Goal: Information Seeking & Learning: Check status

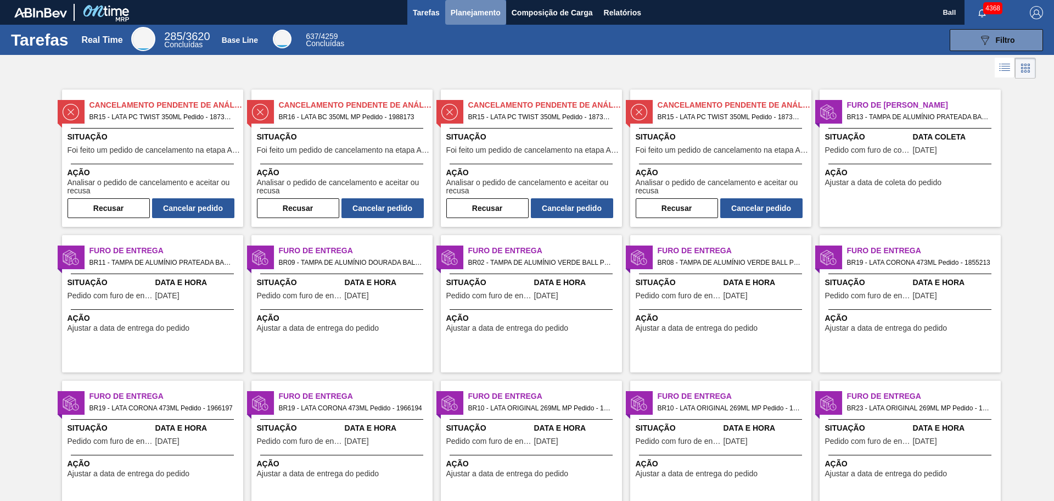
click at [465, 14] on span "Planejamento" at bounding box center [476, 12] width 50 height 13
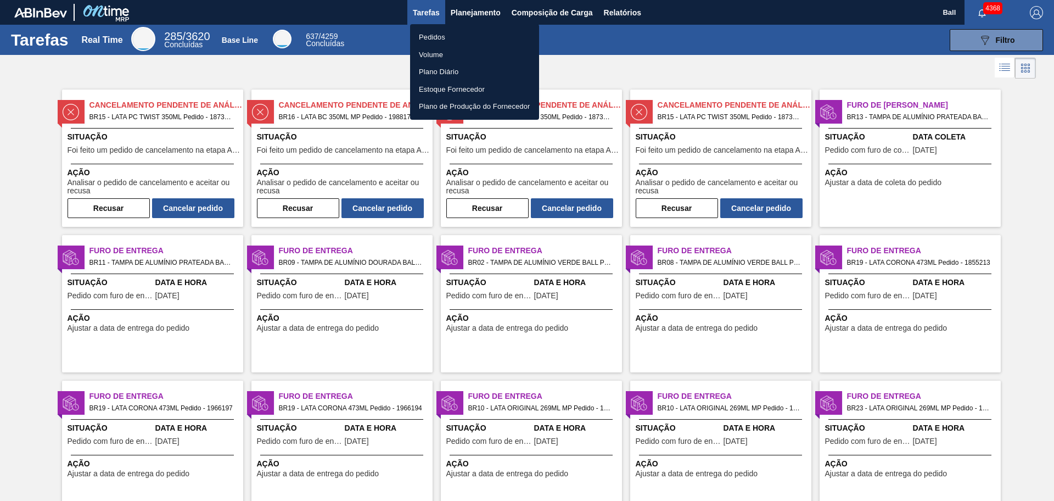
click at [459, 36] on li "Pedidos" at bounding box center [474, 38] width 129 height 18
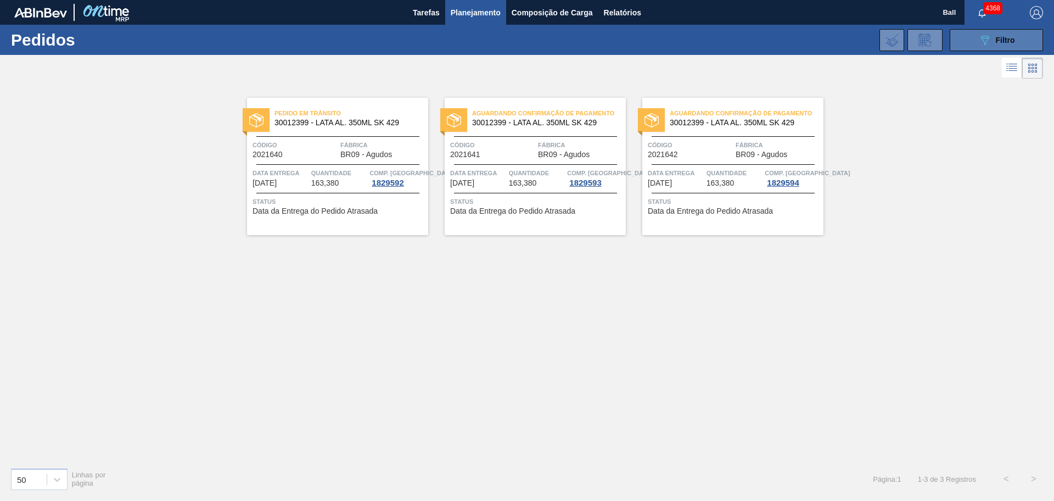
click at [986, 43] on icon "089F7B8B-B2A5-4AFE-B5C0-19BA573D28AC" at bounding box center [984, 39] width 13 height 13
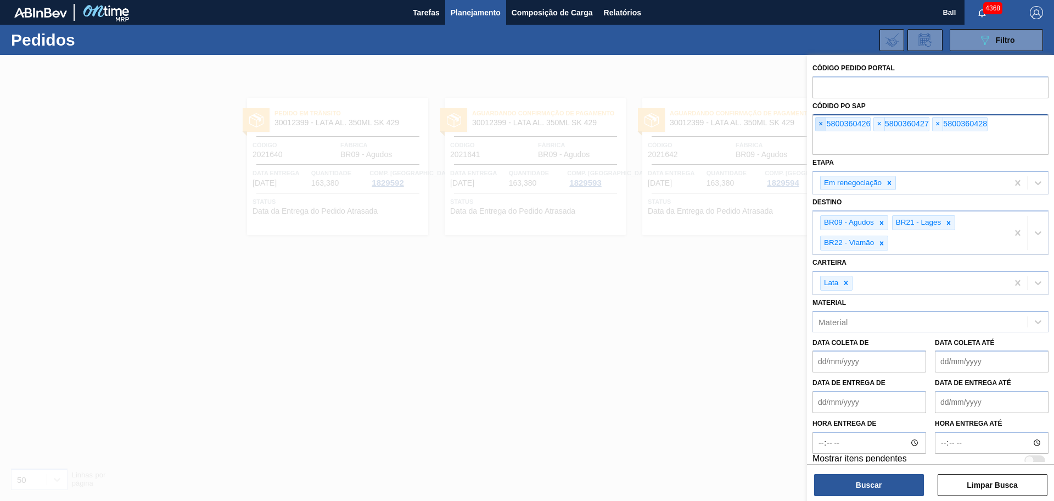
click at [819, 124] on span "×" at bounding box center [821, 123] width 10 height 13
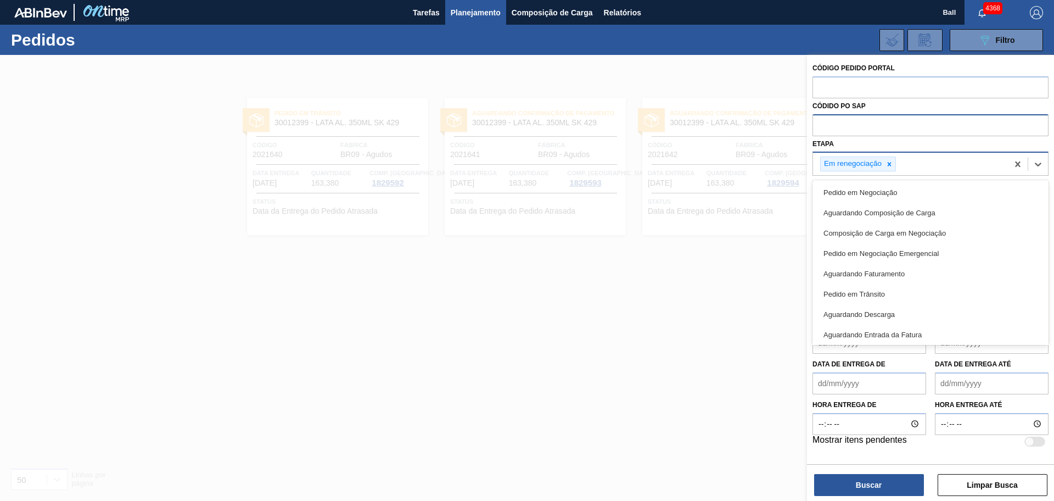
click at [951, 154] on div "Em renegociação" at bounding box center [910, 164] width 195 height 23
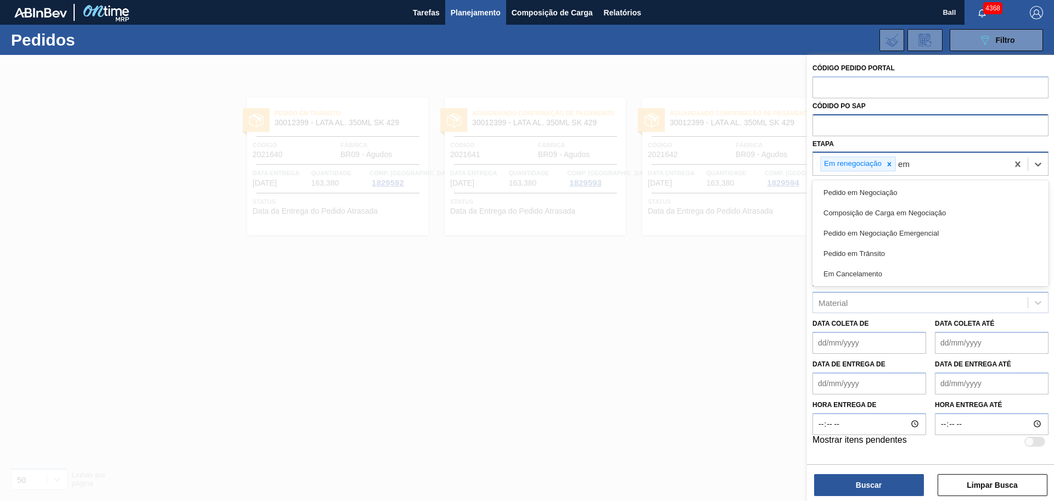
type input "em"
click at [888, 166] on icon at bounding box center [890, 164] width 4 height 4
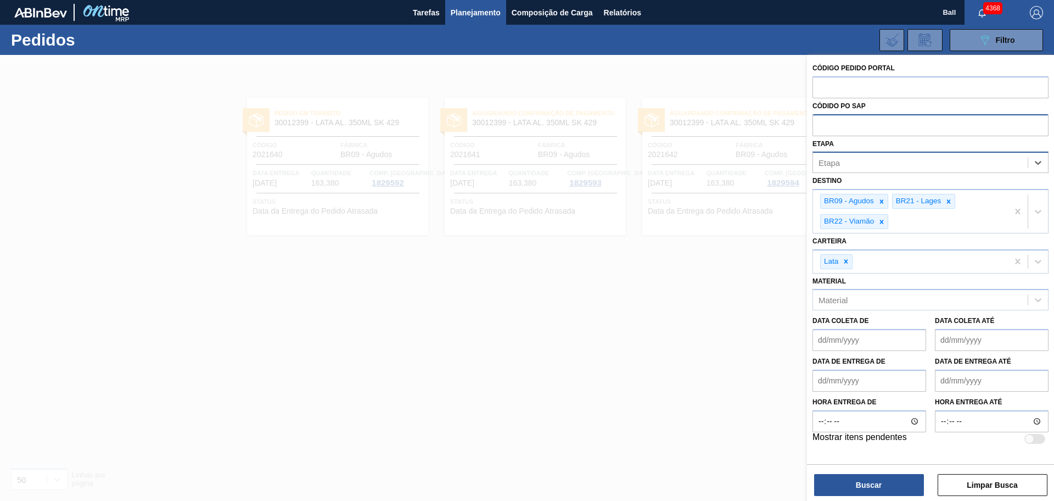
click at [906, 166] on div "Etapa" at bounding box center [920, 163] width 215 height 16
click at [870, 485] on button "Buscar" at bounding box center [869, 485] width 110 height 22
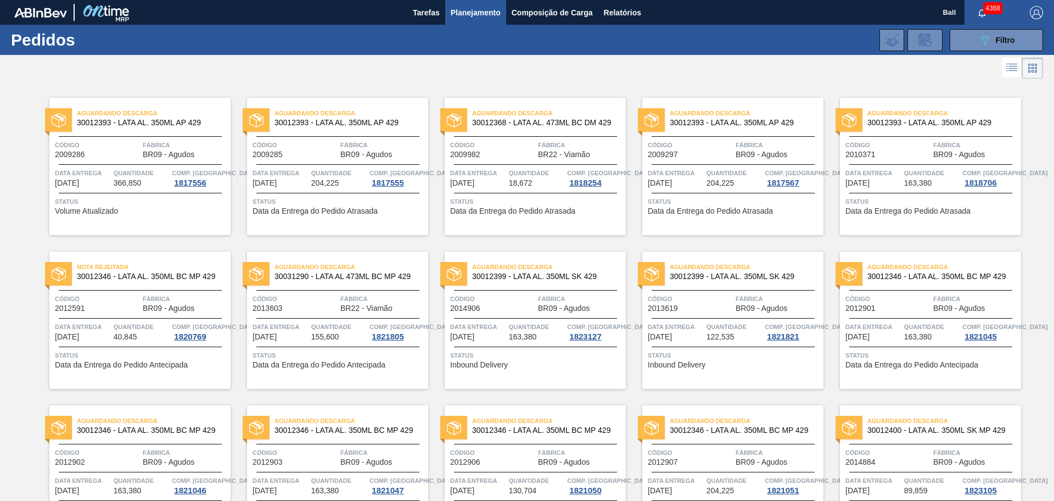
click at [1011, 70] on icon at bounding box center [1011, 67] width 13 height 13
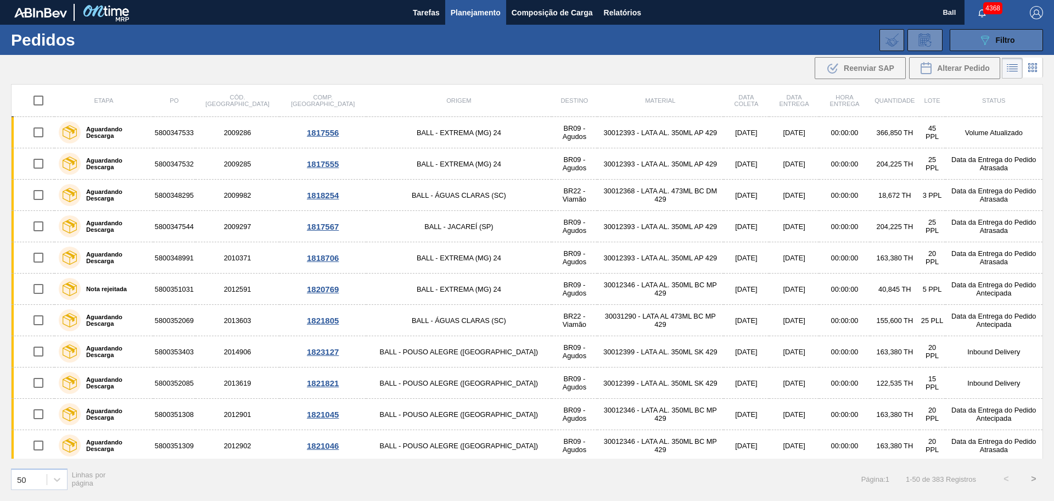
click at [978, 33] on icon "089F7B8B-B2A5-4AFE-B5C0-19BA573D28AC" at bounding box center [984, 39] width 13 height 13
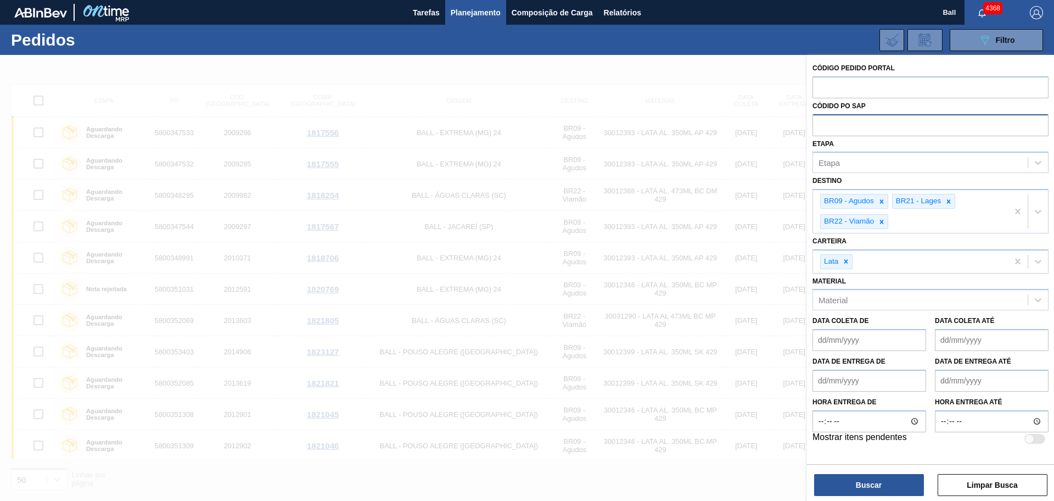
click at [950, 29] on button "089F7B8B-B2A5-4AFE-B5C0-19BA573D28AC Filtro" at bounding box center [996, 40] width 93 height 22
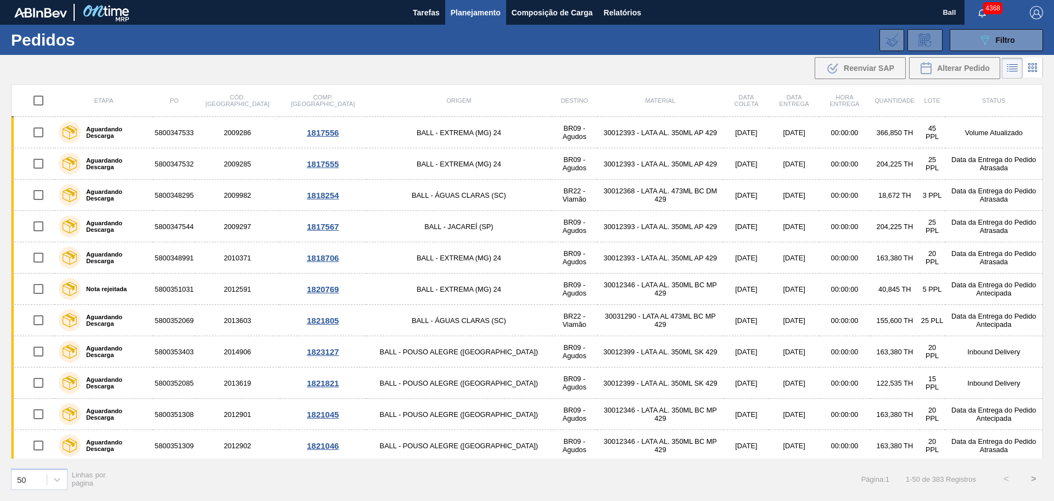
click at [783, 77] on div ".b{fill:var(--color-action-default)} Reenviar SAP Alterar Pedido" at bounding box center [527, 68] width 1054 height 26
click at [35, 97] on input "checkbox" at bounding box center [38, 100] width 23 height 23
checkbox input "true"
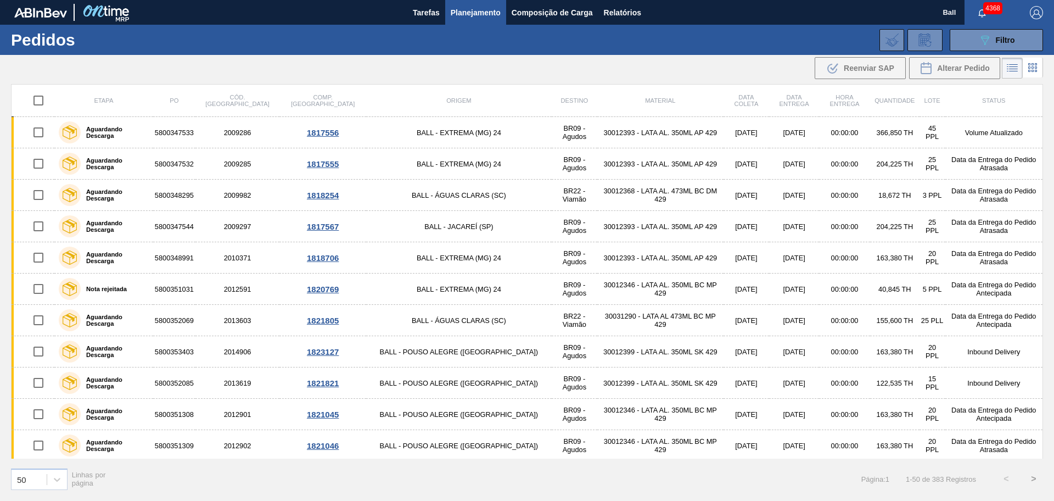
checkbox input "true"
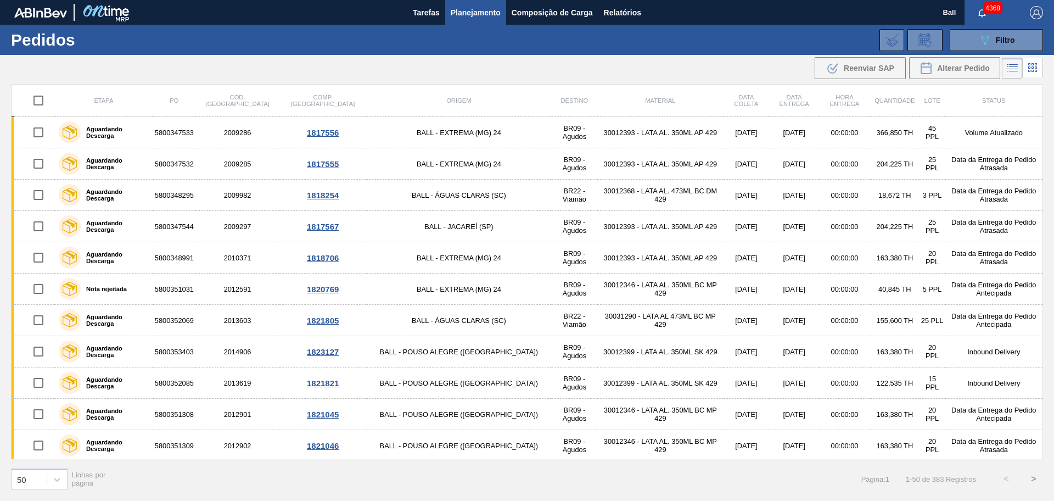
checkbox input "true"
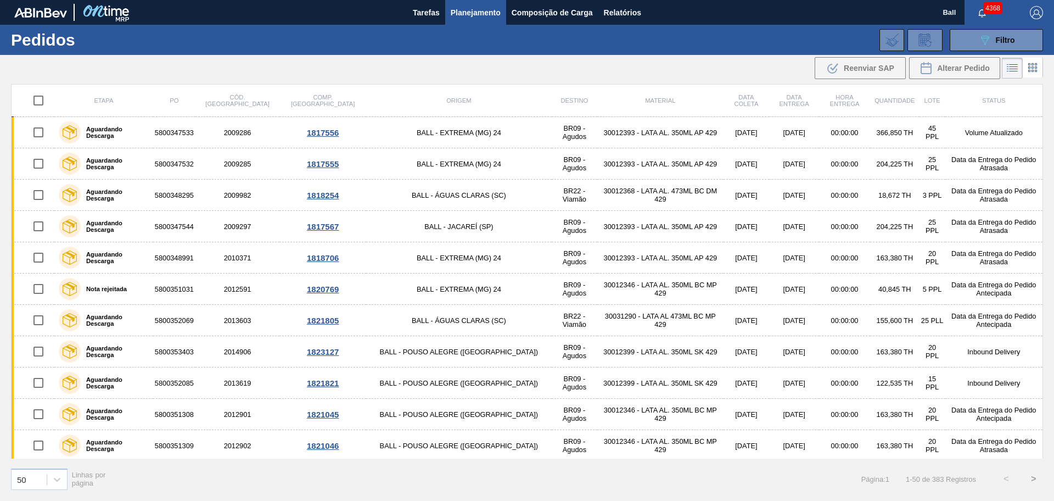
checkbox input "true"
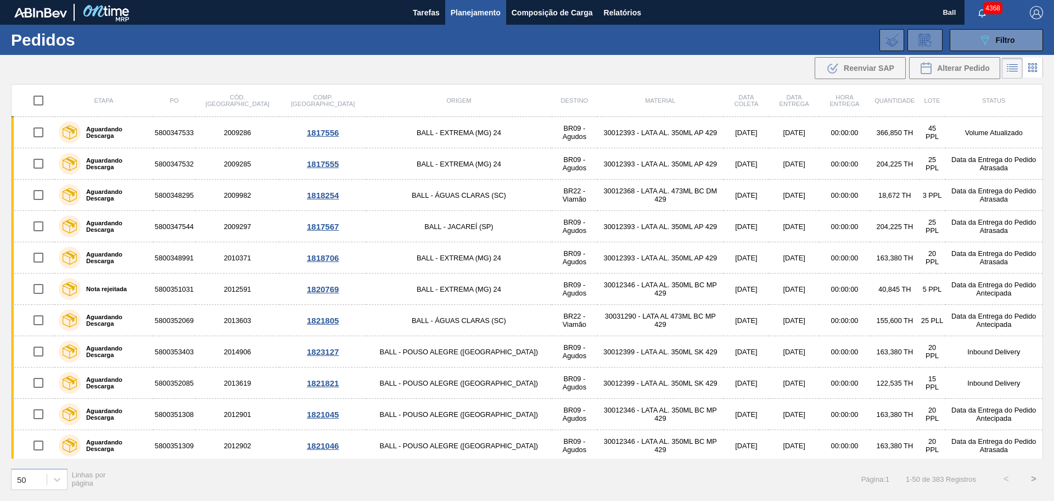
checkbox input "true"
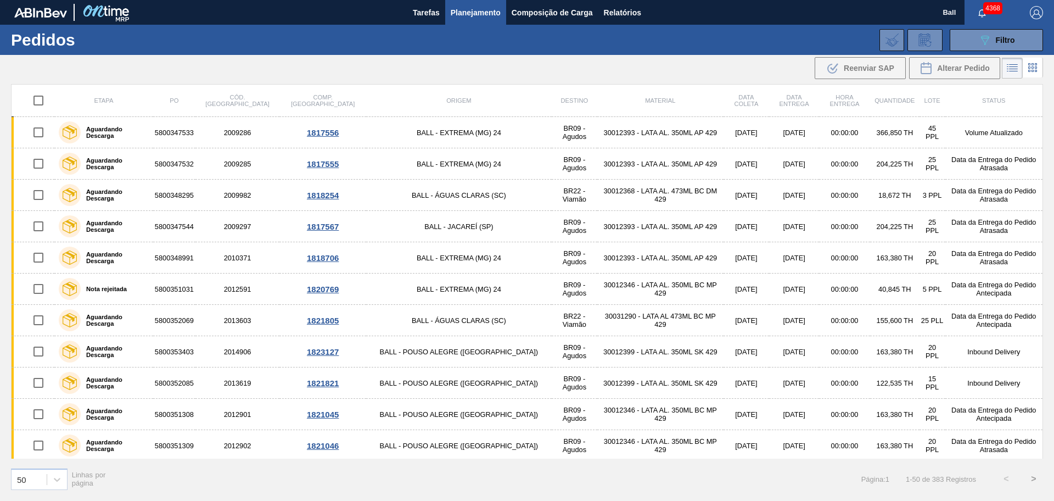
checkbox input "true"
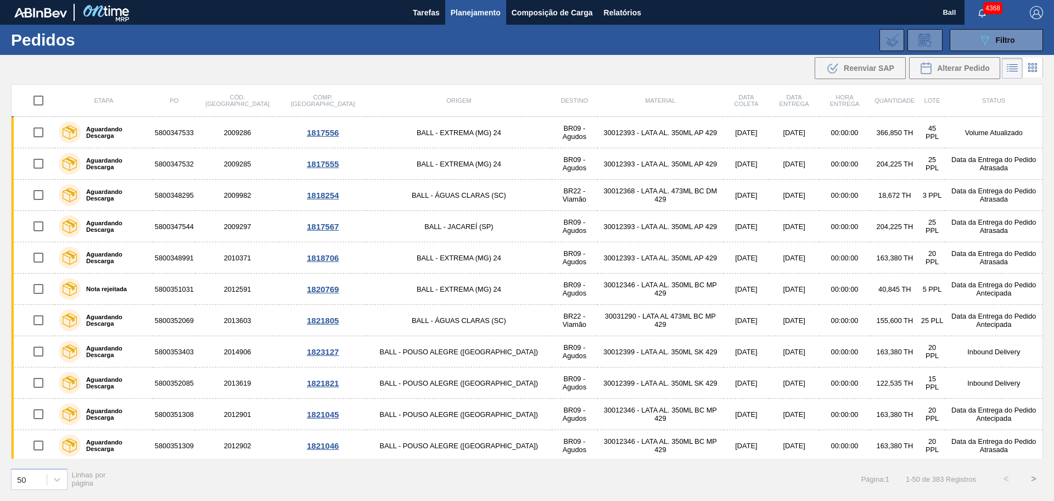
checkbox input "true"
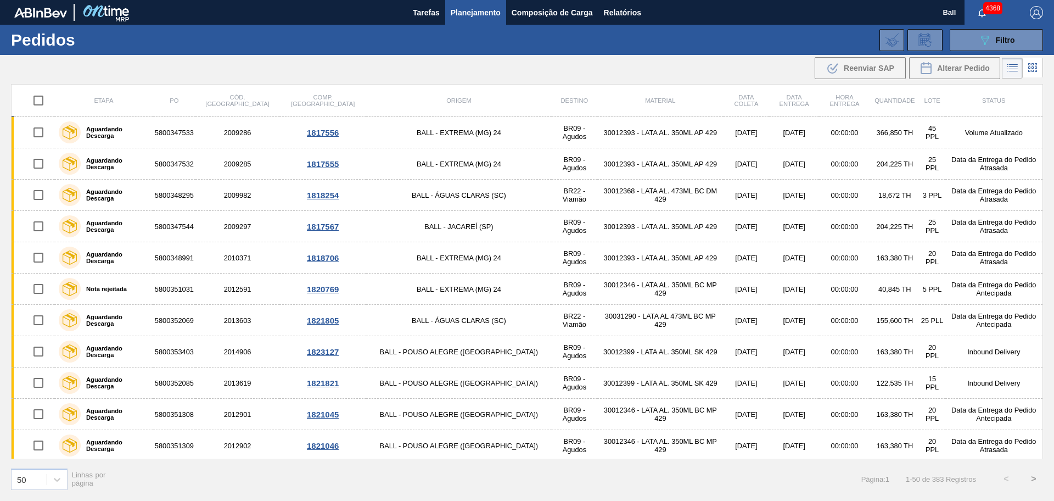
checkbox input "true"
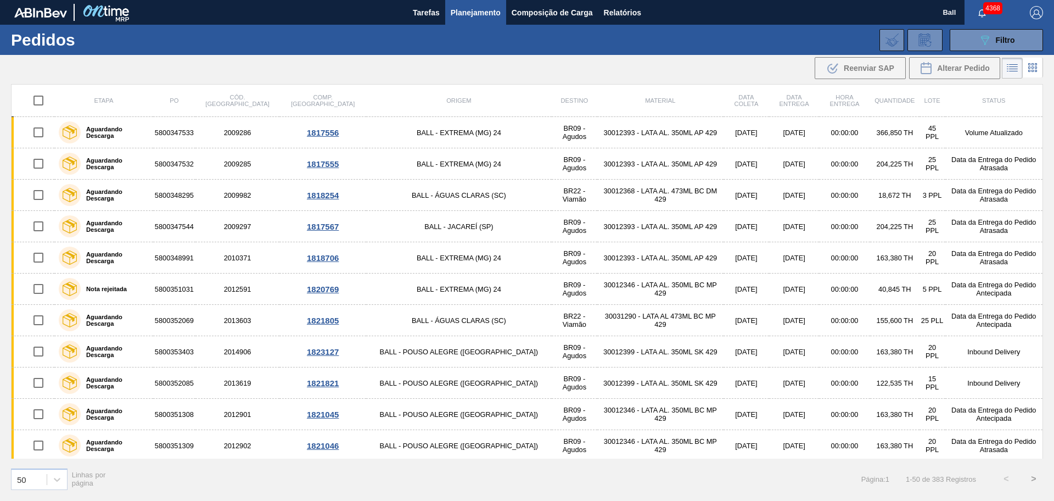
checkbox input "true"
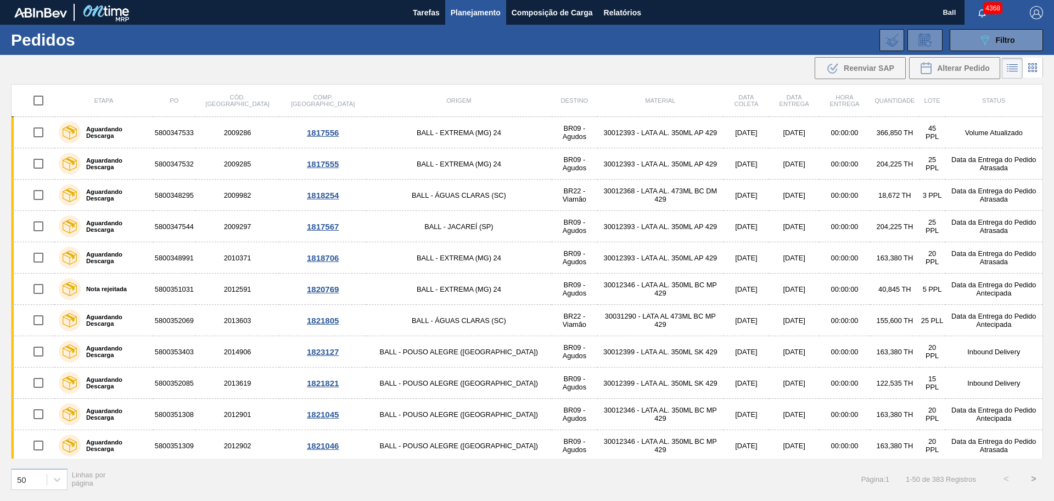
checkbox input "true"
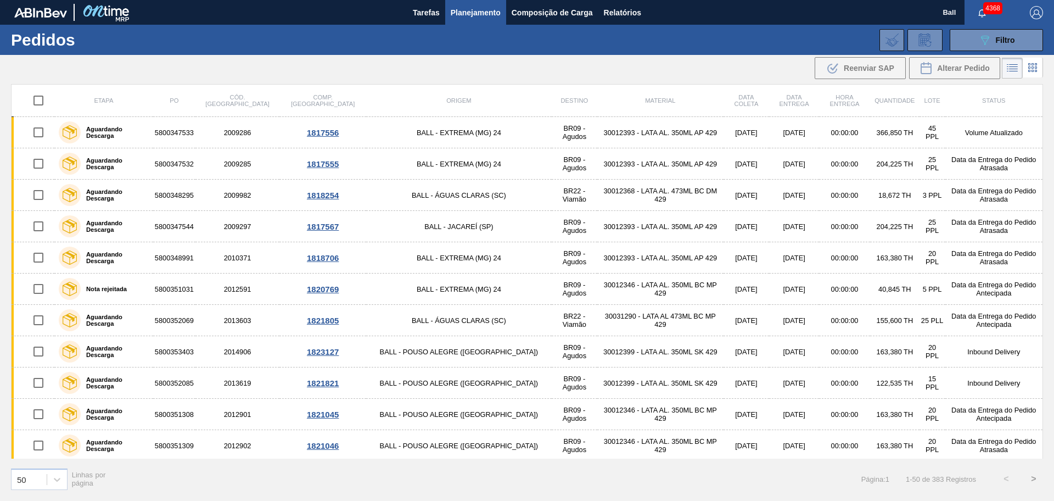
checkbox input "true"
click at [1036, 66] on icon at bounding box center [1032, 67] width 13 height 13
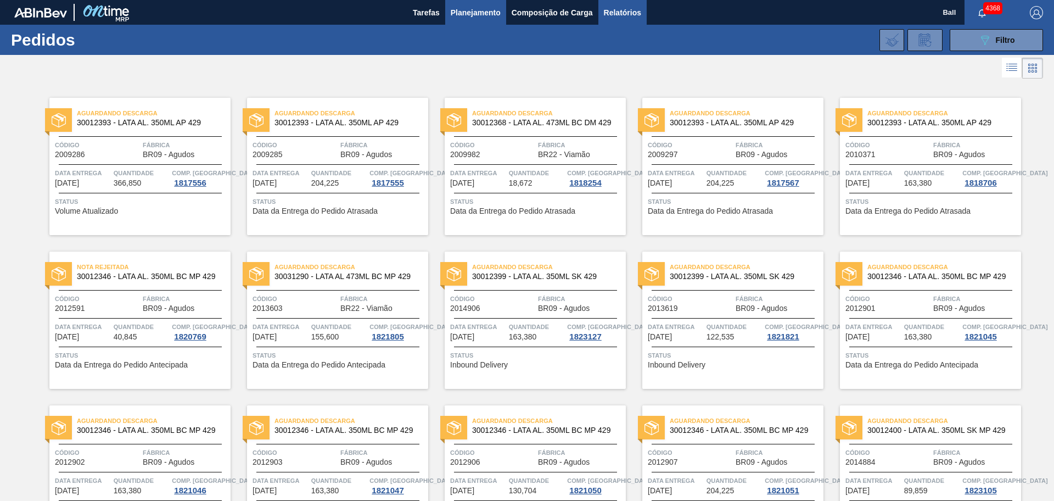
click at [624, 12] on span "Relatórios" at bounding box center [622, 12] width 37 height 13
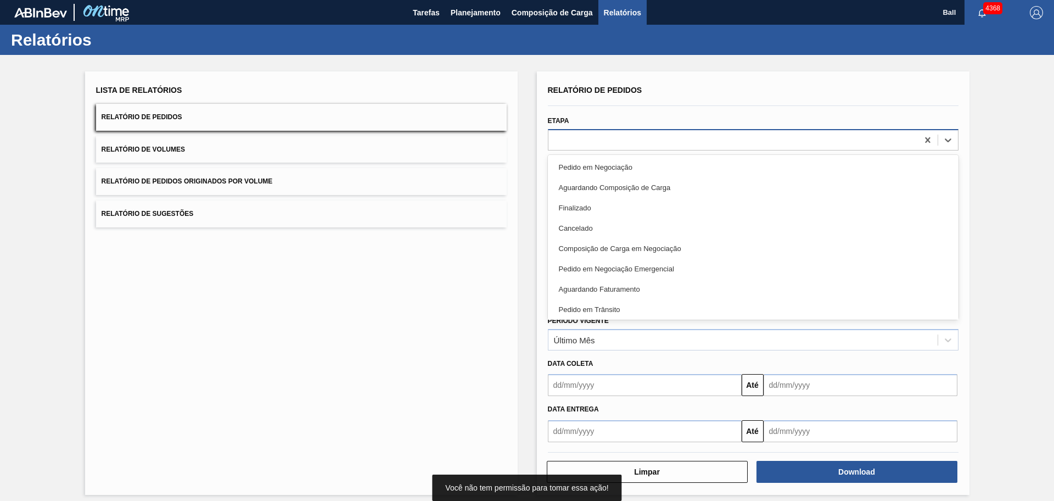
click at [614, 140] on div at bounding box center [732, 140] width 369 height 16
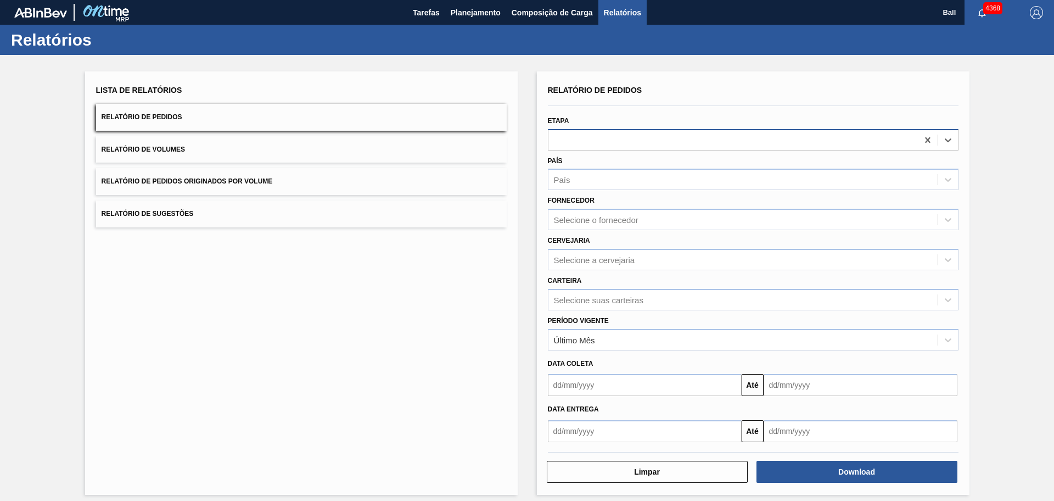
click at [615, 143] on div at bounding box center [732, 140] width 369 height 16
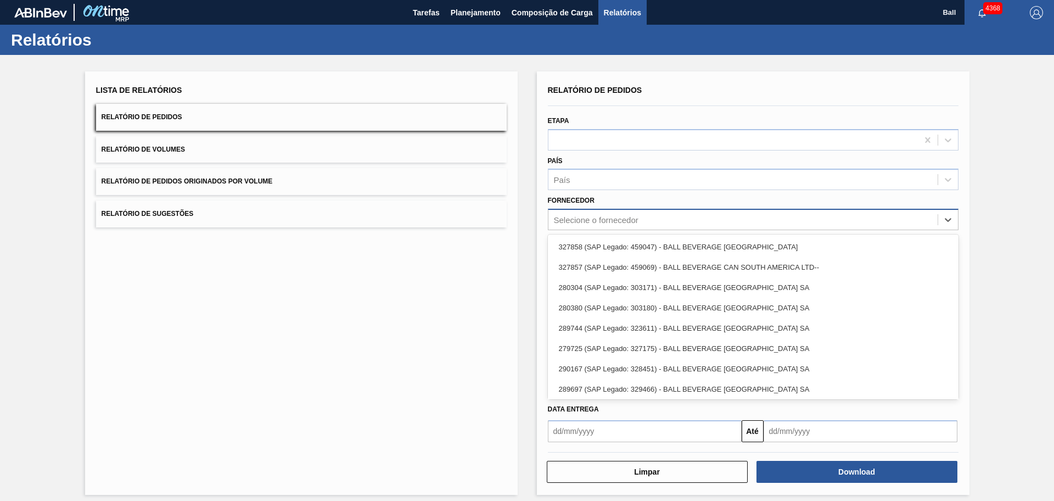
click at [610, 214] on div "Selecione o fornecedor" at bounding box center [742, 220] width 389 height 16
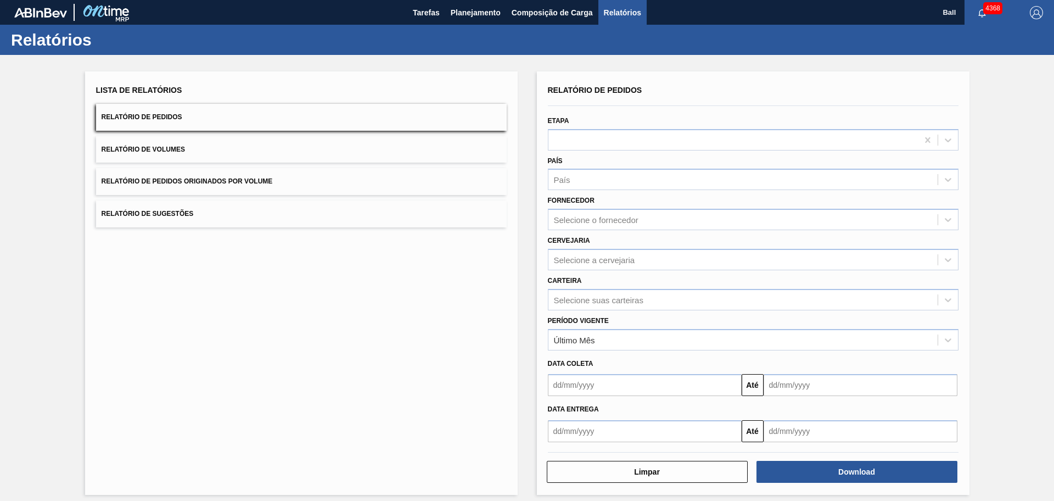
click at [610, 248] on div "Cervejaria Selecione a cervejaria" at bounding box center [753, 251] width 411 height 37
click at [610, 249] on div "Selecione a cervejaria" at bounding box center [753, 259] width 411 height 21
type input "via"
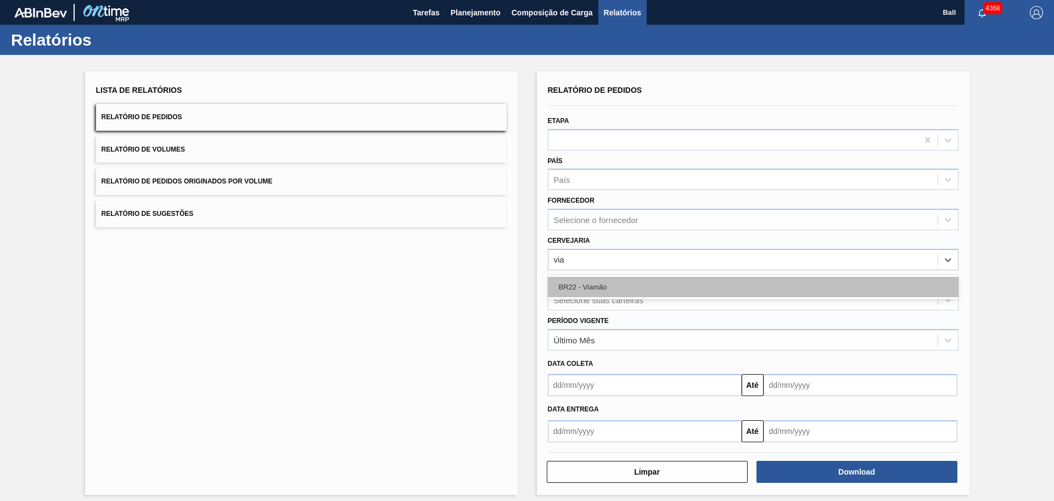
click at [604, 283] on div "BR22 - Viamão" at bounding box center [753, 287] width 411 height 20
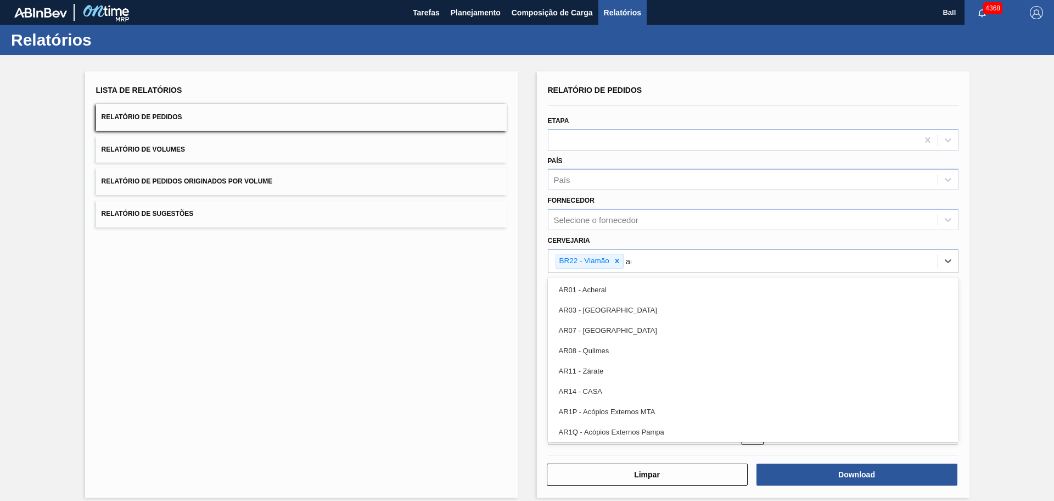
type input "agu"
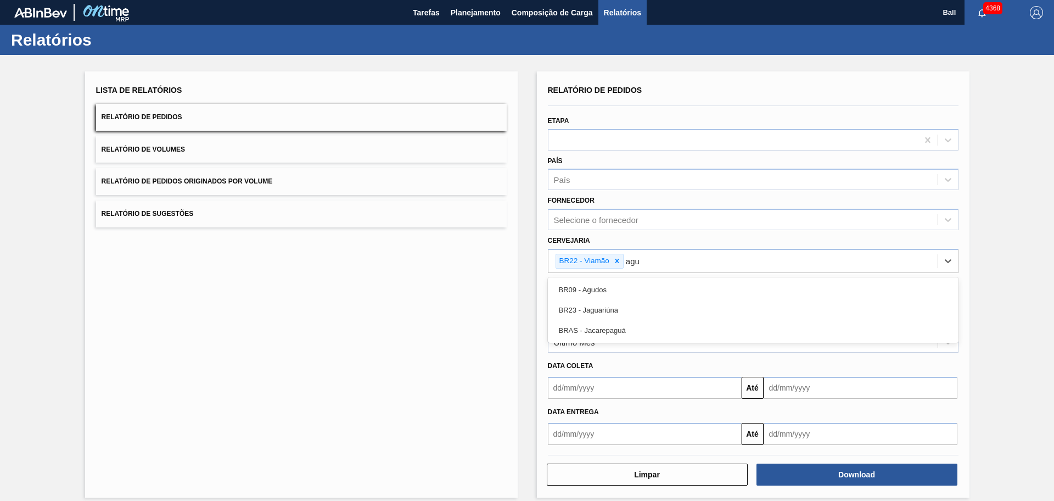
click at [604, 283] on div "BR09 - Agudos" at bounding box center [753, 289] width 411 height 20
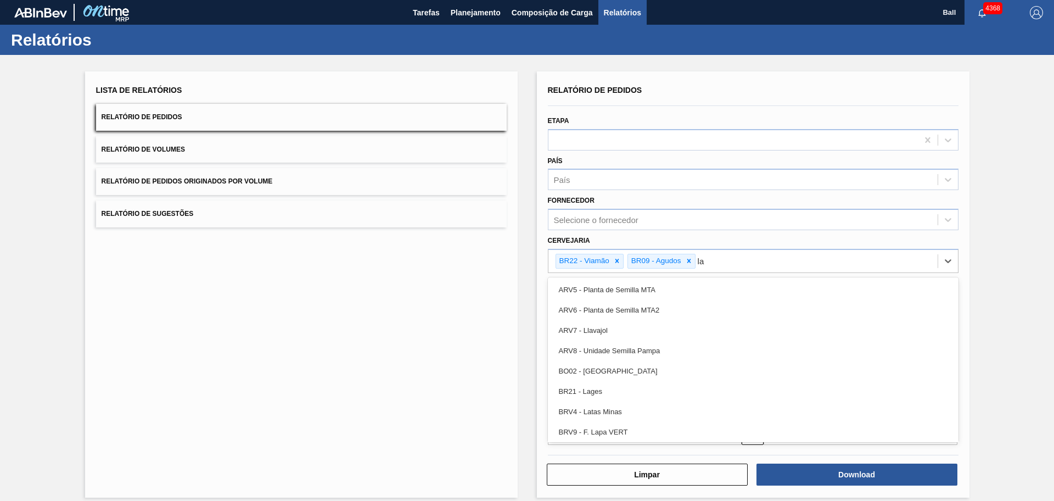
type input "lag"
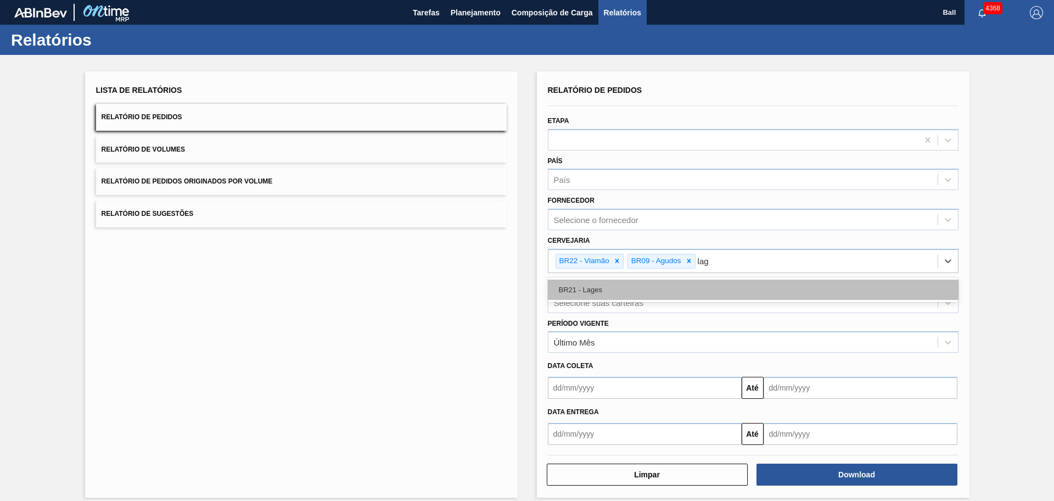
click at [606, 295] on div "BR21 - Lages" at bounding box center [753, 289] width 411 height 20
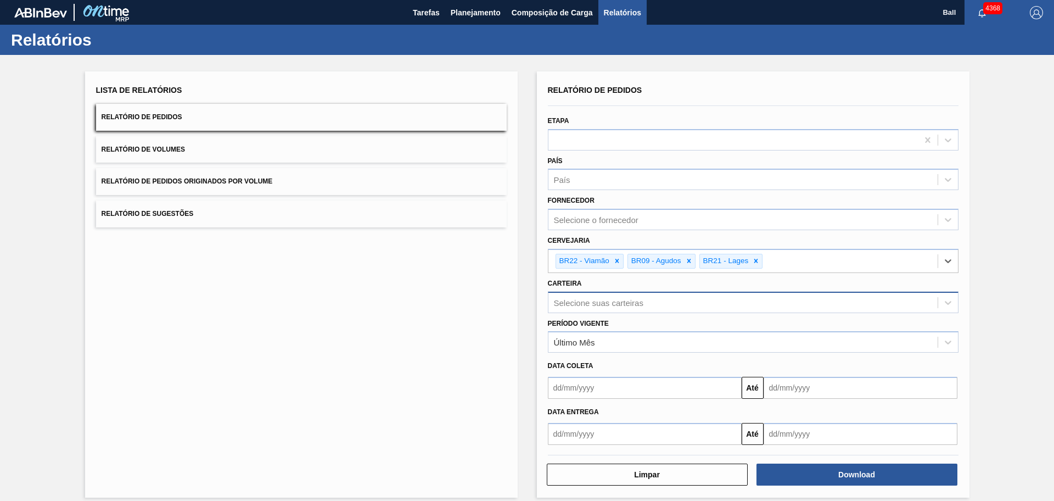
click at [620, 307] on div "Selecione suas carteiras" at bounding box center [742, 302] width 389 height 16
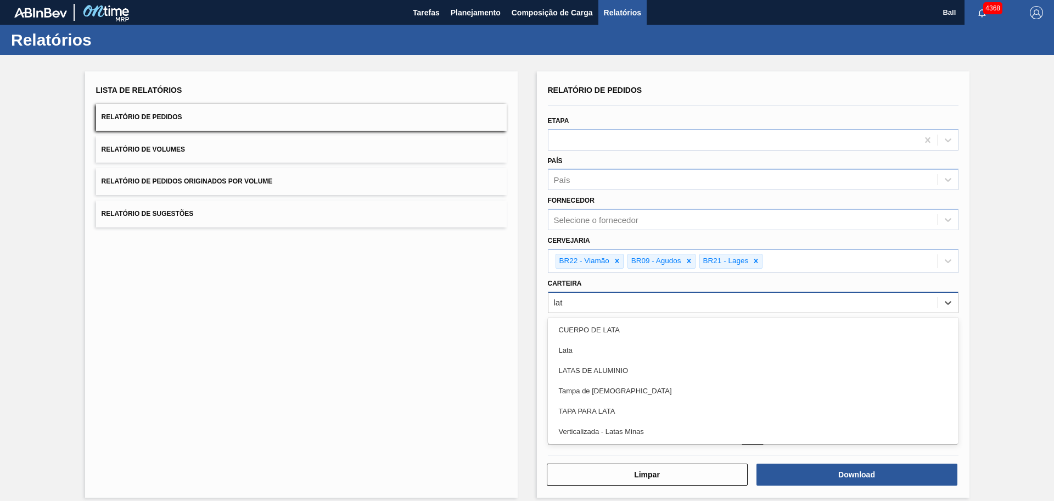
type input "lata"
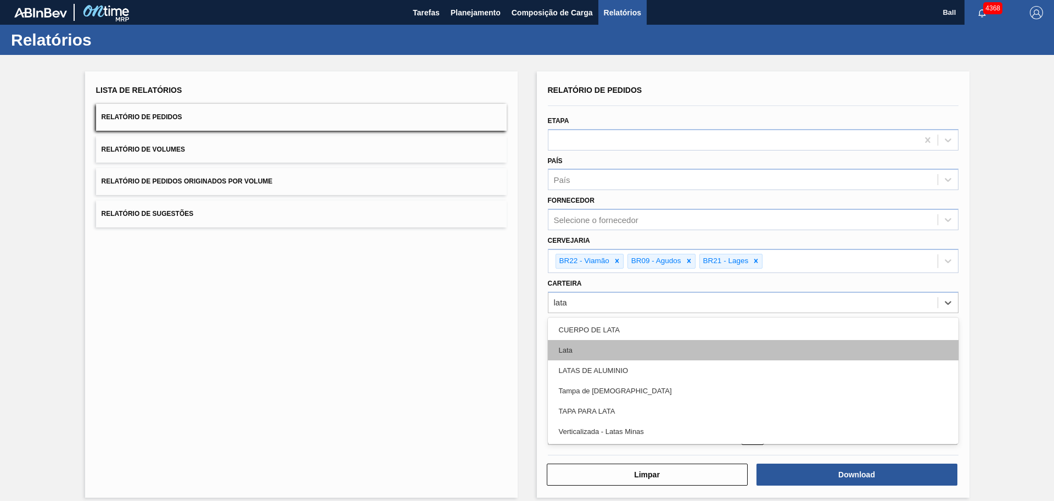
click at [604, 347] on div "Lata" at bounding box center [753, 350] width 411 height 20
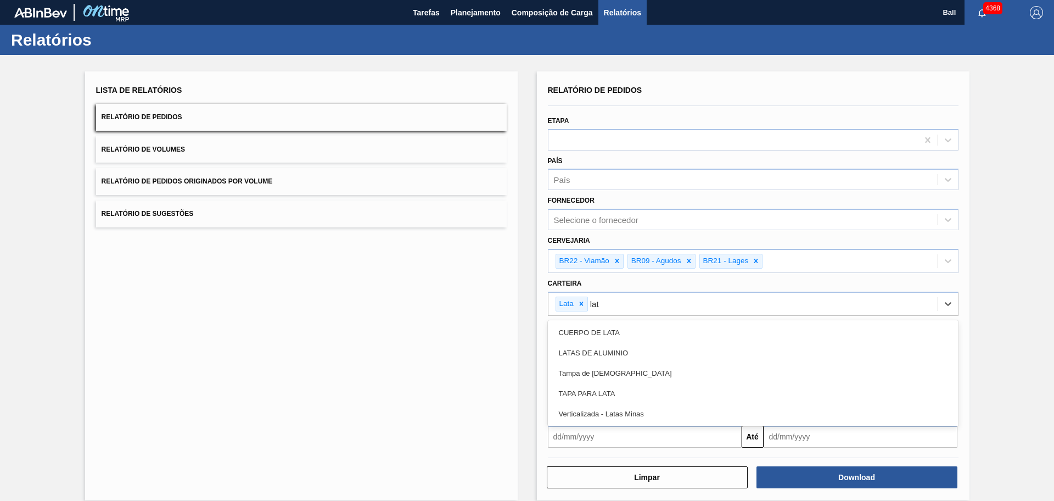
type input "lata"
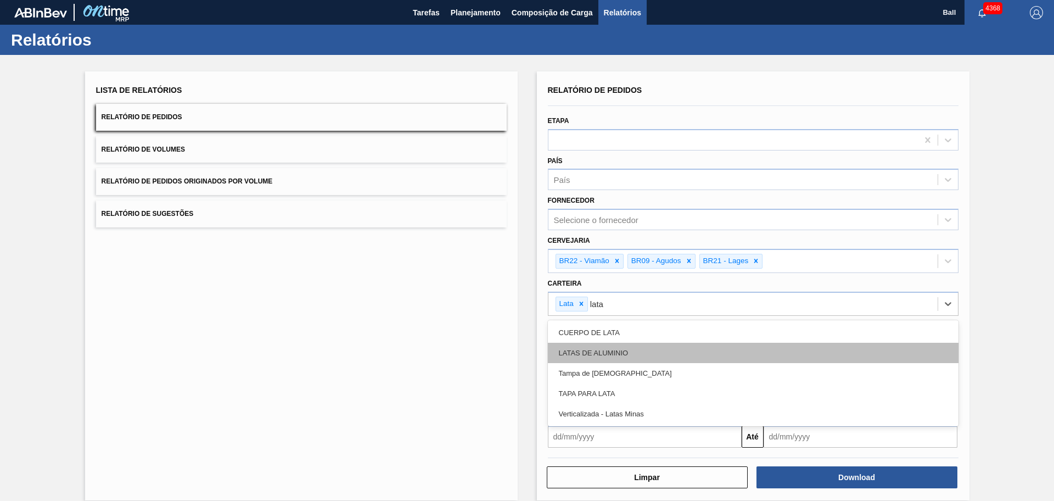
click at [615, 352] on div "LATAS DE ALUMINIO" at bounding box center [753, 353] width 411 height 20
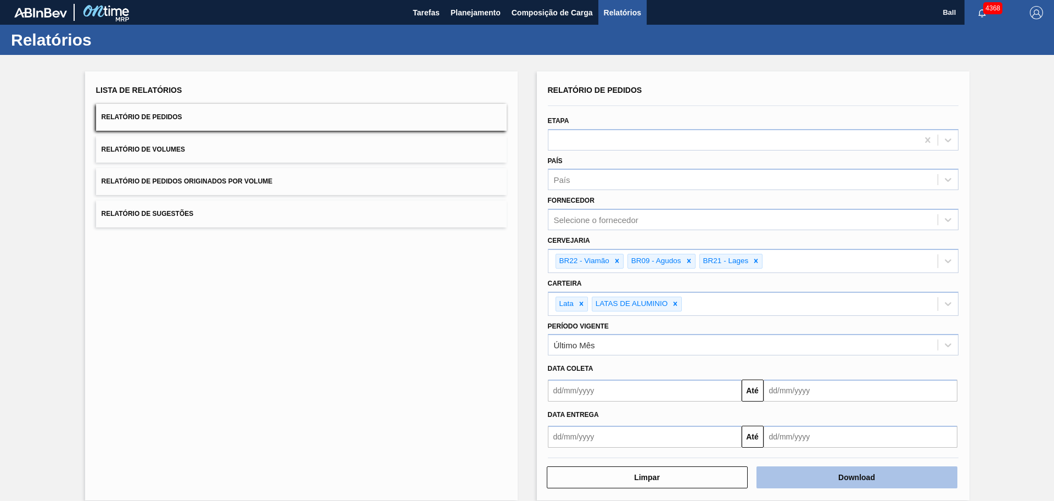
click at [825, 476] on button "Download" at bounding box center [856, 477] width 201 height 22
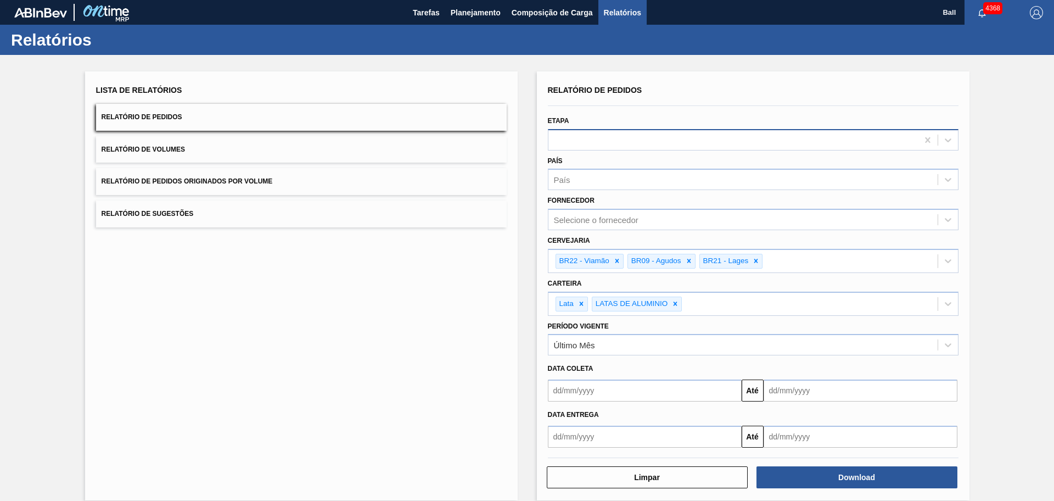
click at [649, 143] on div at bounding box center [732, 140] width 369 height 16
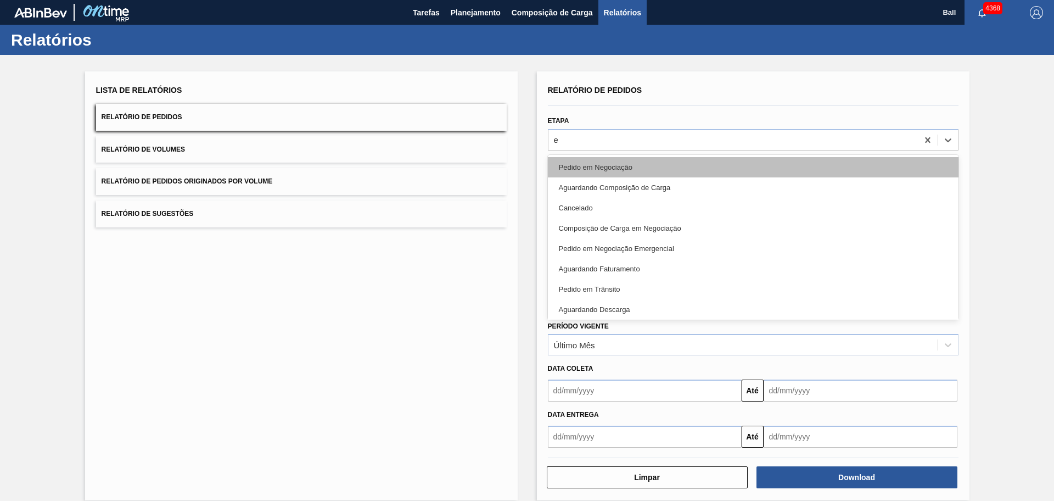
type input "em"
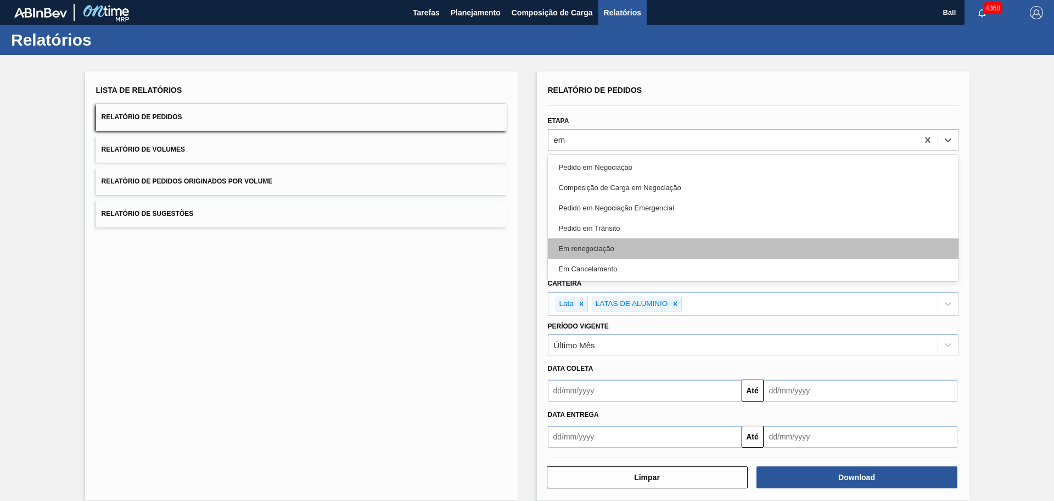
click at [609, 247] on div "Em renegociação" at bounding box center [753, 248] width 411 height 20
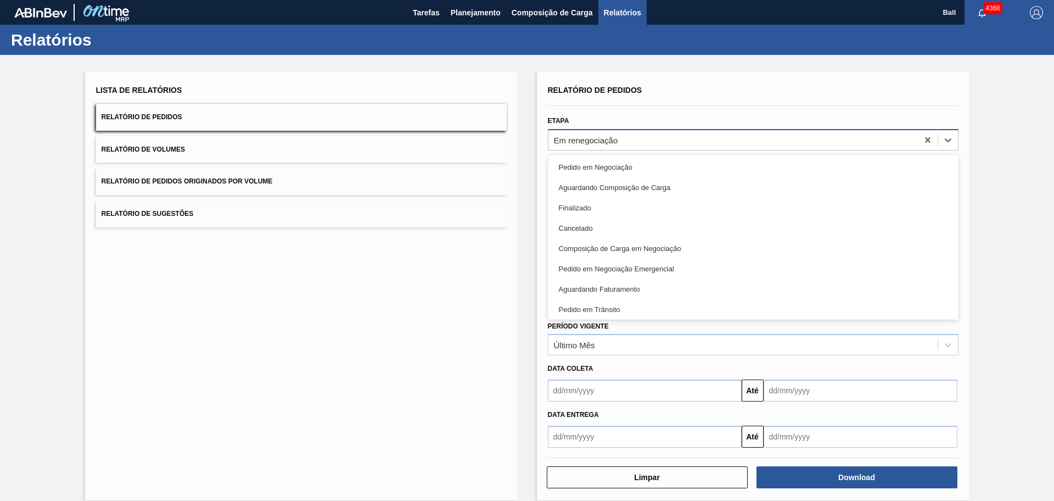
click at [644, 138] on div "Em renegociação" at bounding box center [732, 140] width 369 height 16
type input "ee"
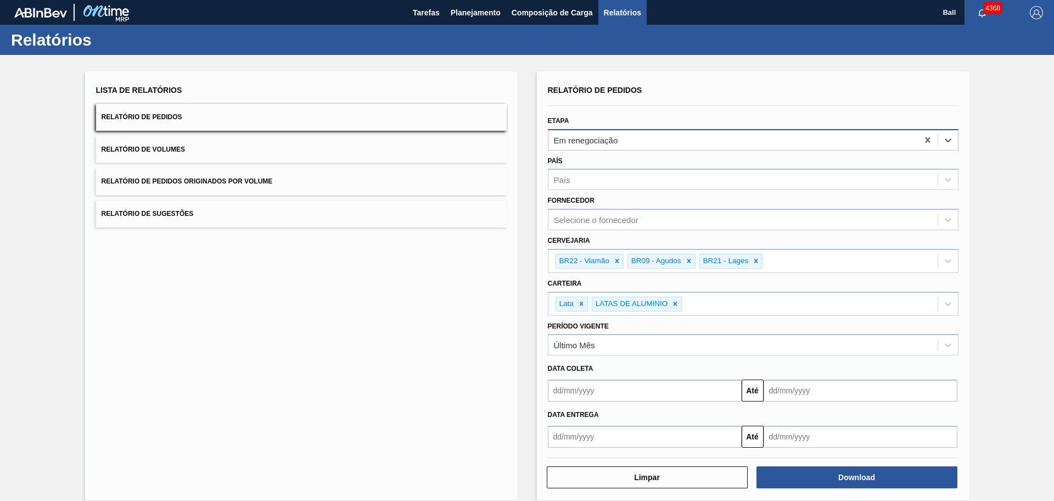
click at [644, 138] on div "Em renegociação" at bounding box center [732, 140] width 369 height 16
click at [637, 167] on div "País País" at bounding box center [753, 171] width 411 height 37
click at [922, 138] on icon at bounding box center [927, 139] width 11 height 11
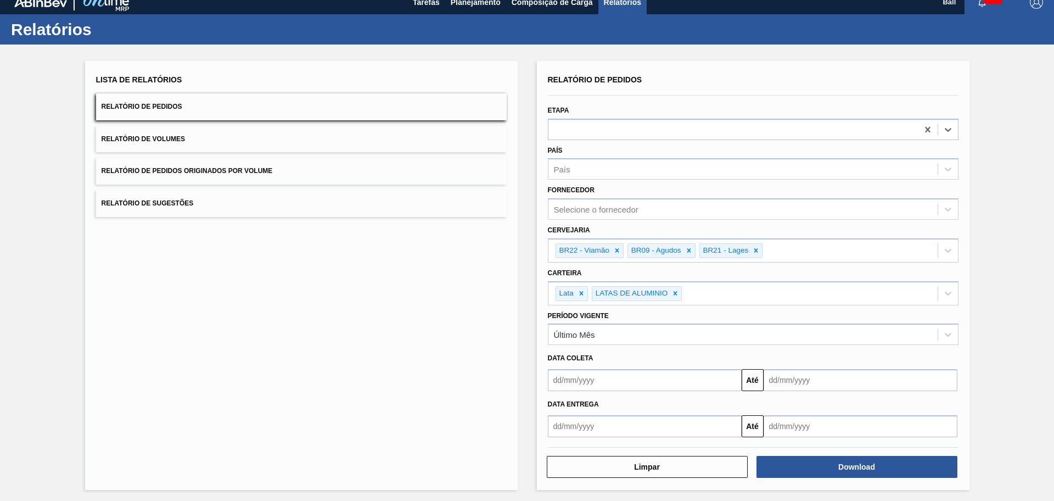
scroll to position [13, 0]
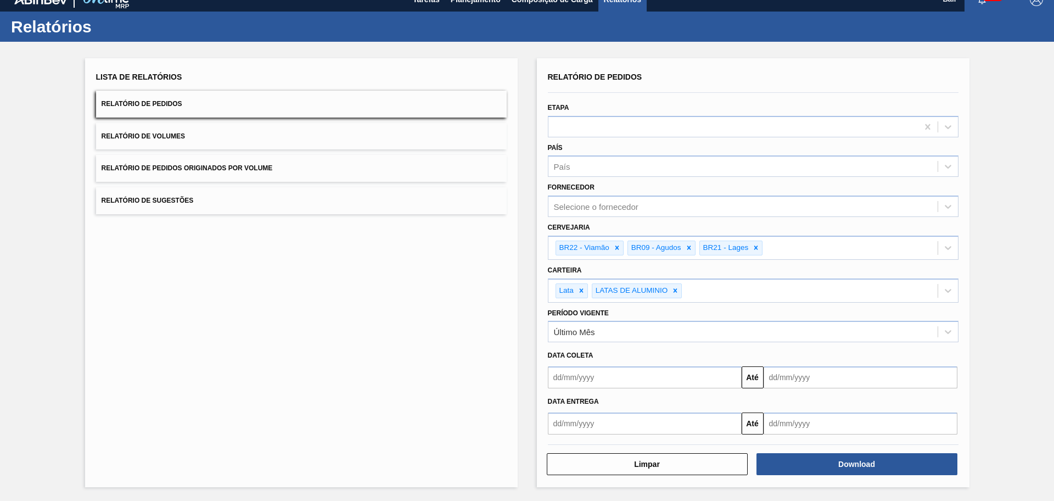
click at [198, 140] on button "Relatório de Volumes" at bounding box center [301, 136] width 411 height 27
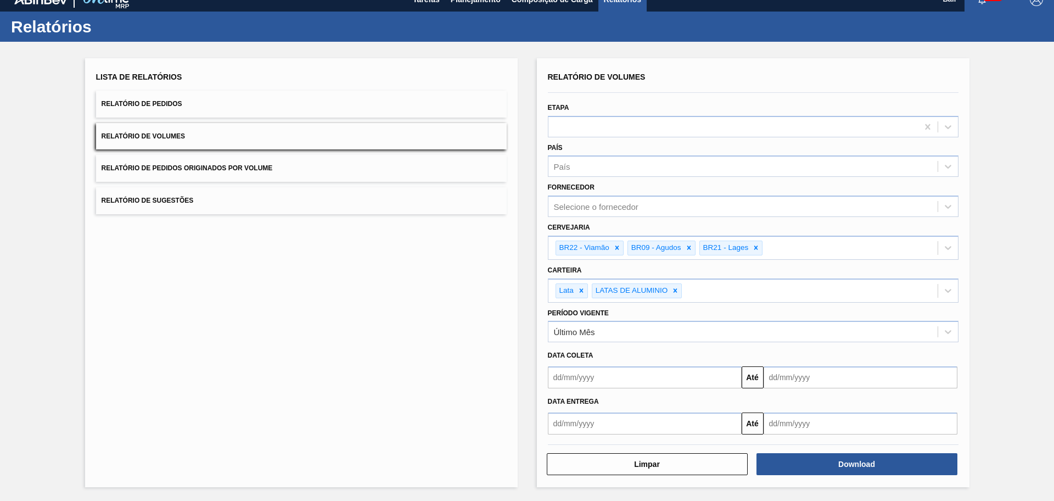
click at [198, 140] on button "Relatório de Volumes" at bounding box center [301, 136] width 411 height 27
click at [215, 134] on button "Relatório de Volumes" at bounding box center [301, 136] width 411 height 27
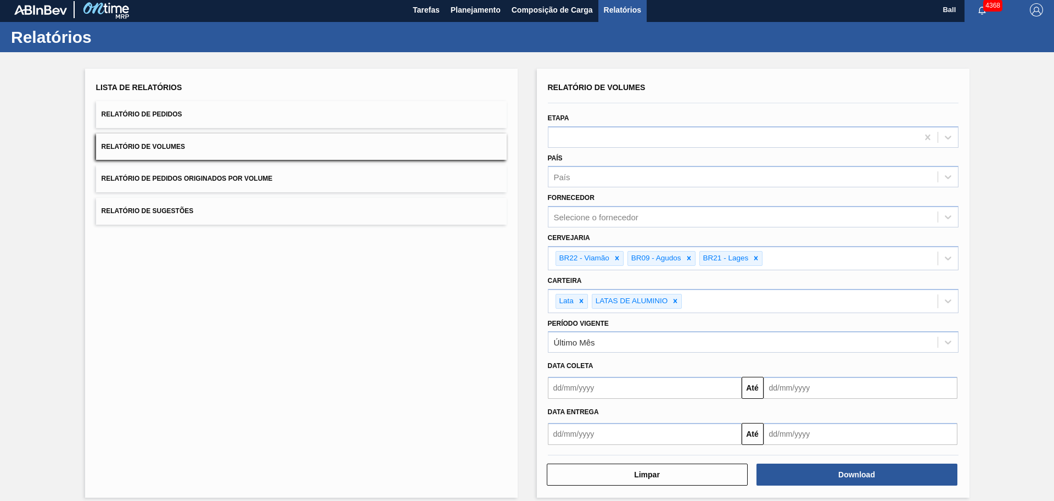
scroll to position [0, 0]
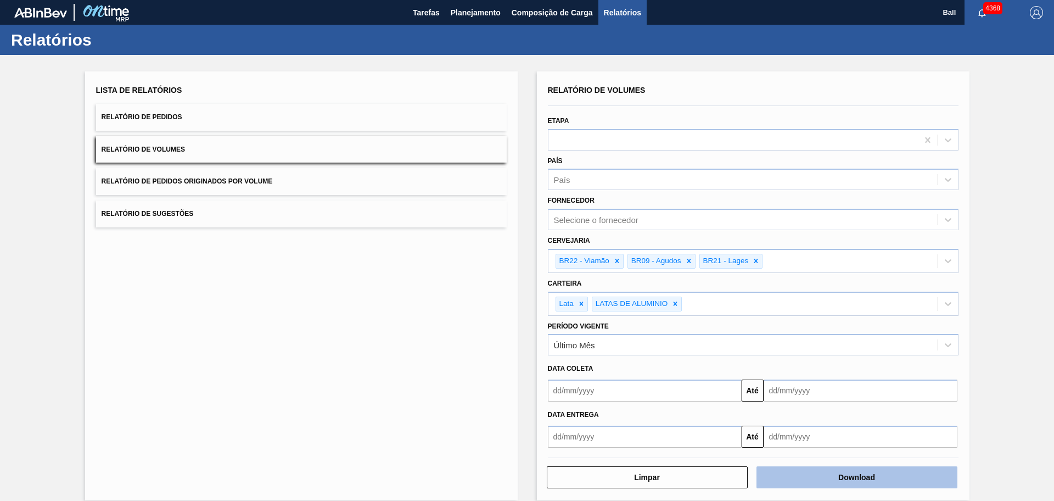
click at [816, 472] on button "Download" at bounding box center [856, 477] width 201 height 22
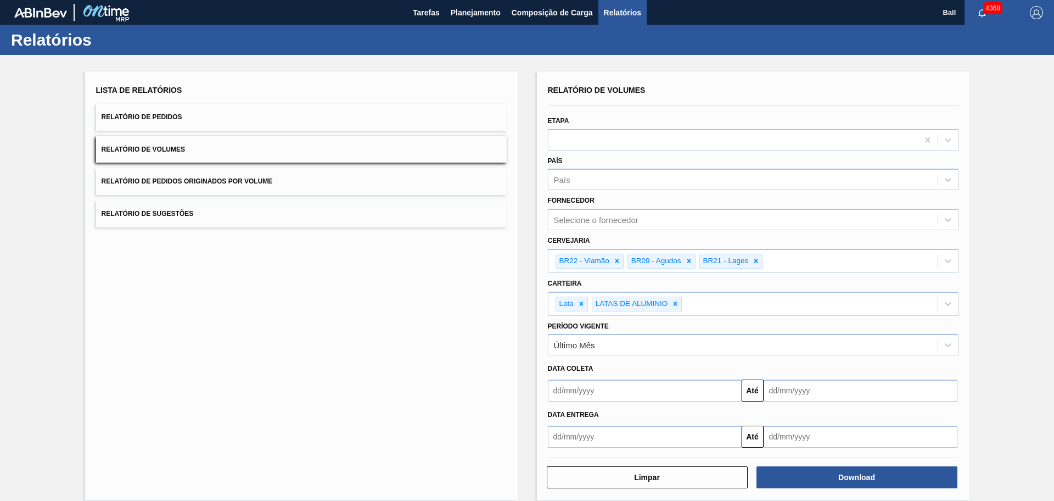
click at [284, 120] on button "Relatório de Pedidos" at bounding box center [301, 117] width 411 height 27
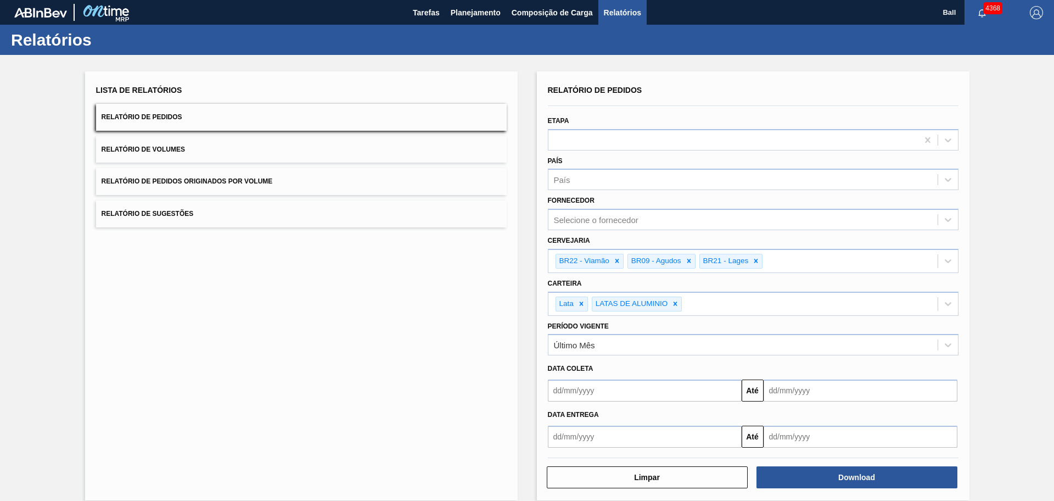
click at [375, 123] on button "Relatório de Pedidos" at bounding box center [301, 117] width 411 height 27
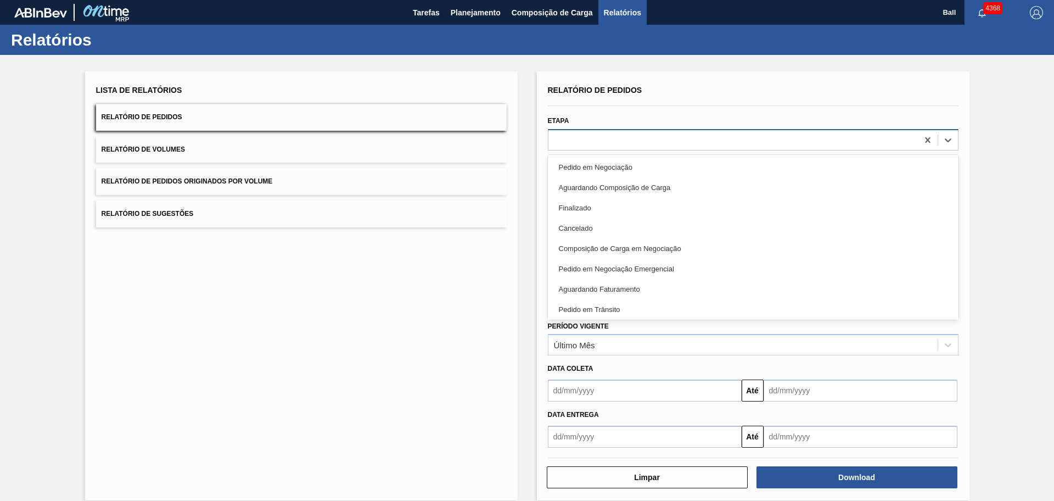
click at [623, 132] on div at bounding box center [732, 140] width 369 height 16
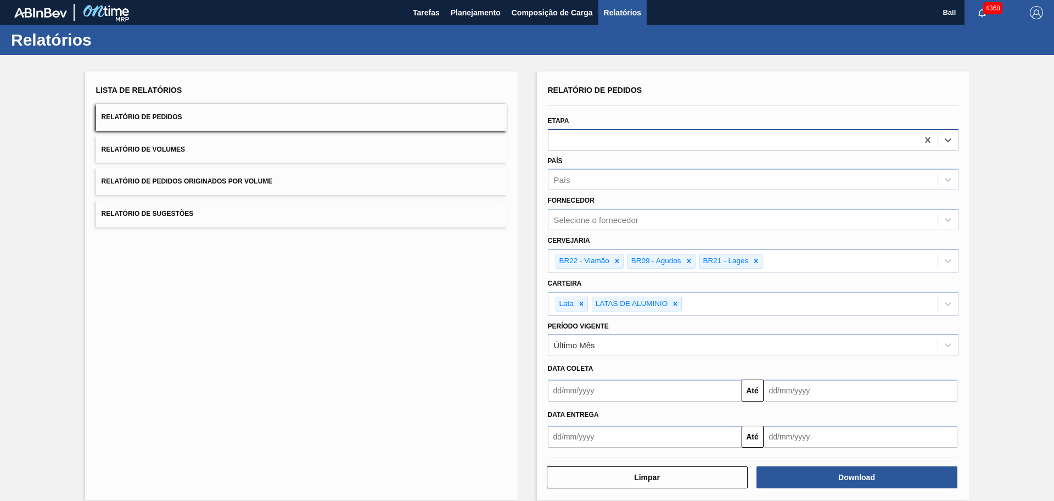
click at [623, 132] on div at bounding box center [732, 140] width 369 height 16
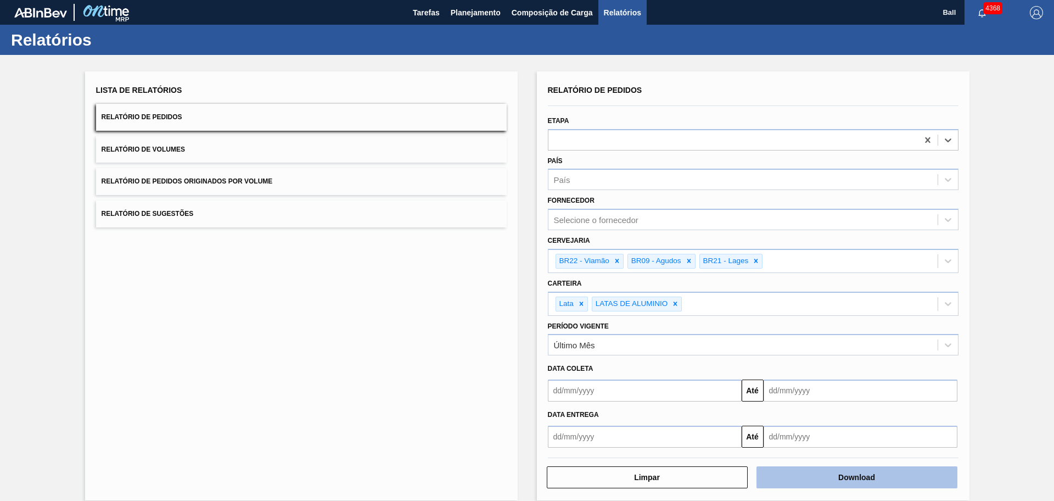
click at [826, 479] on button "Download" at bounding box center [856, 477] width 201 height 22
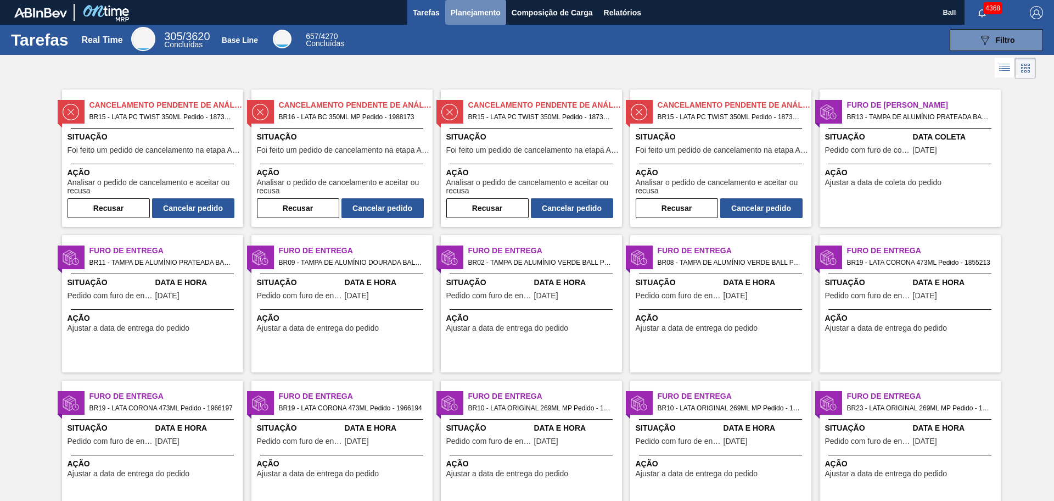
click at [494, 17] on span "Planejamento" at bounding box center [476, 12] width 50 height 13
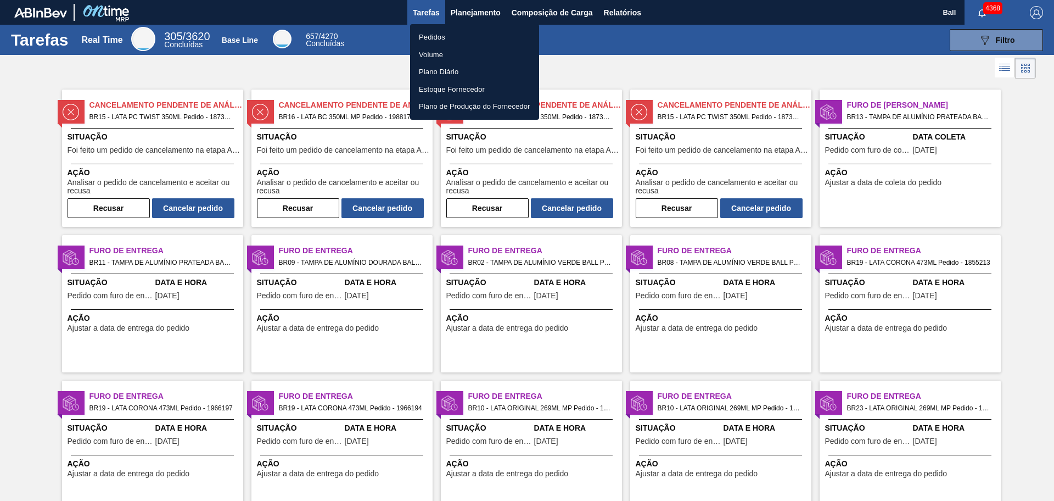
click at [471, 30] on li "Pedidos" at bounding box center [474, 38] width 129 height 18
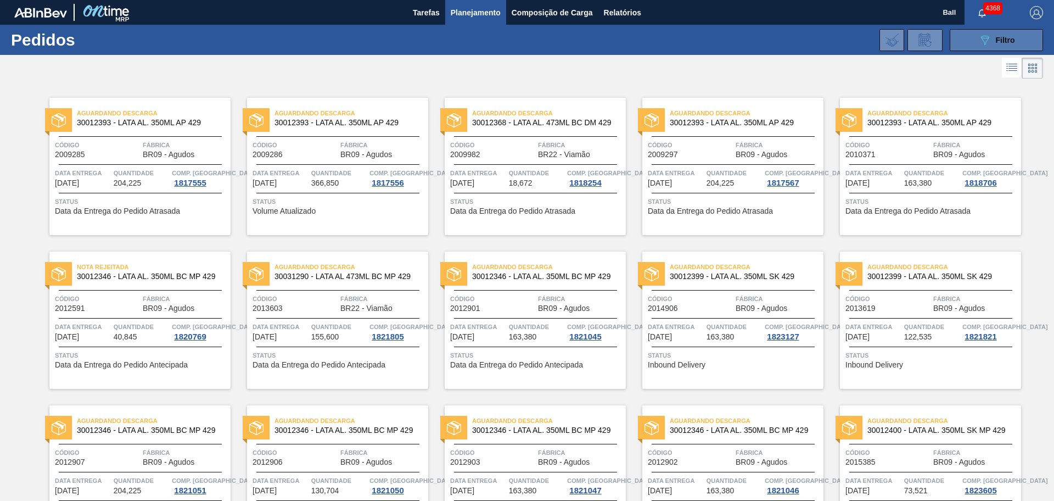
click at [1014, 35] on button "089F7B8B-B2A5-4AFE-B5C0-19BA573D28AC Filtro" at bounding box center [996, 40] width 93 height 22
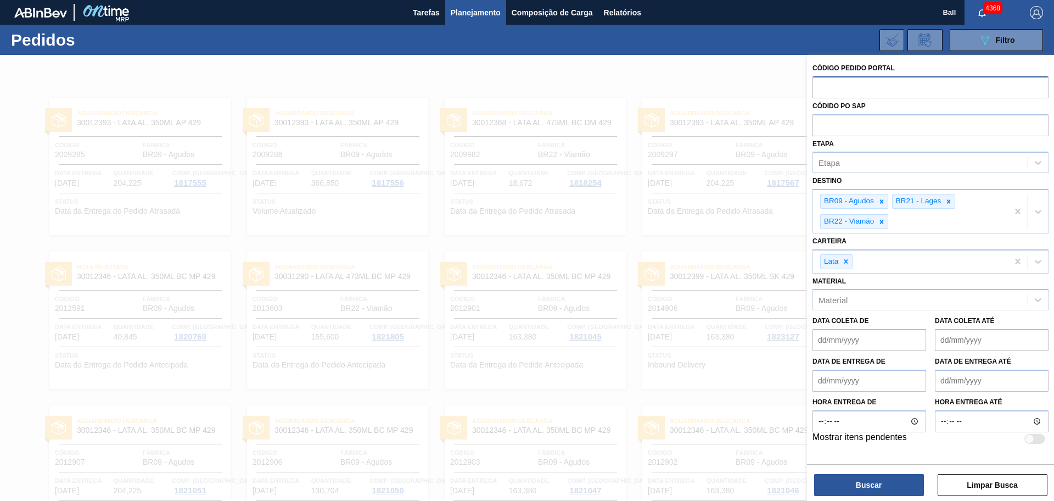
click at [842, 97] on input "text" at bounding box center [930, 86] width 236 height 21
paste input "text"
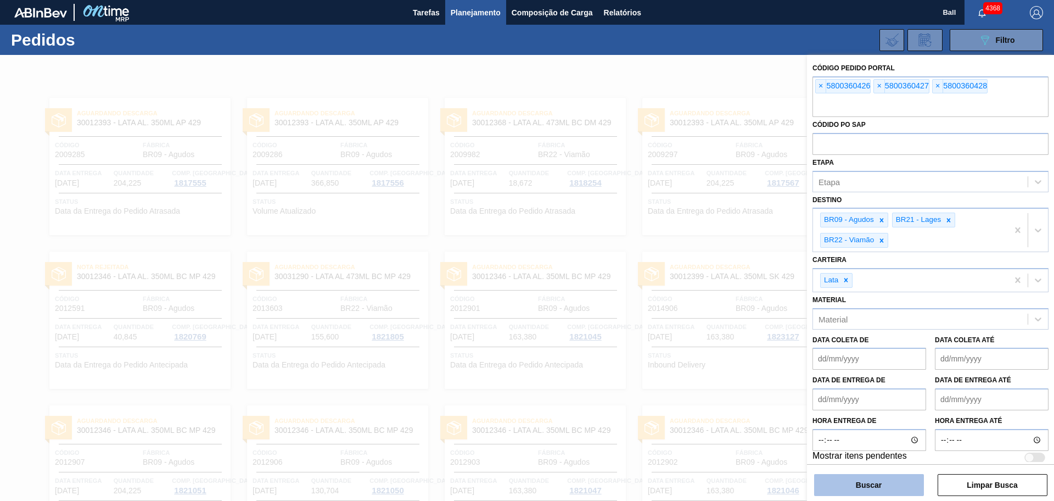
click at [868, 480] on button "Buscar" at bounding box center [869, 485] width 110 height 22
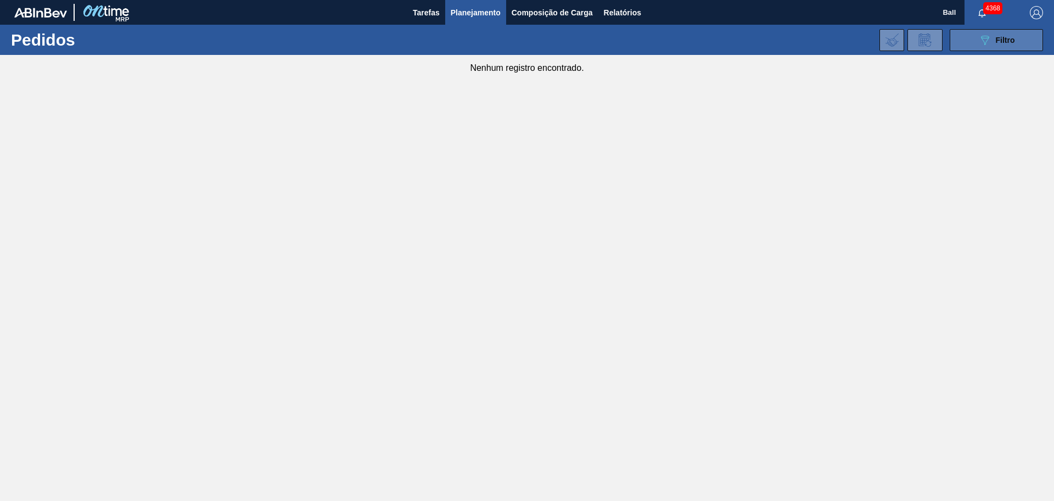
click at [960, 41] on button "089F7B8B-B2A5-4AFE-B5C0-19BA573D28AC Filtro" at bounding box center [996, 40] width 93 height 22
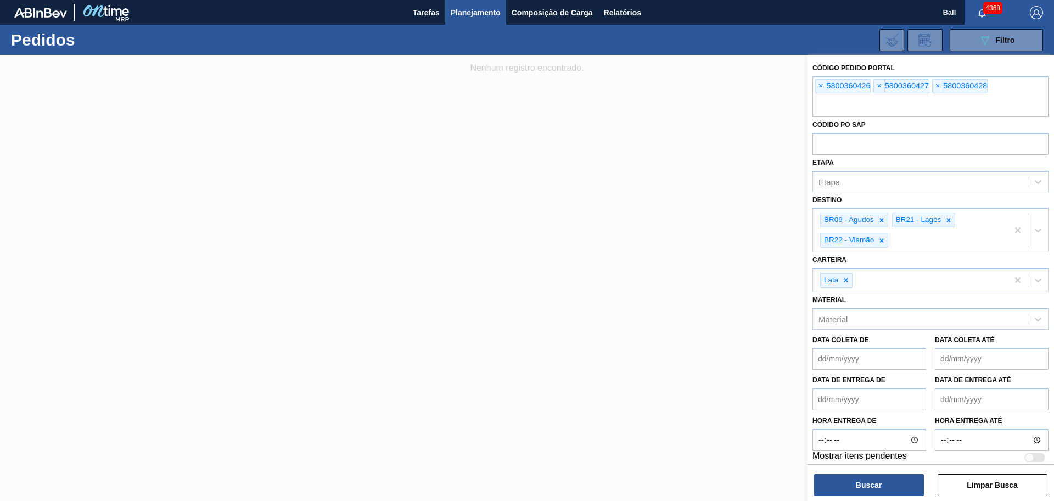
click at [585, 257] on div at bounding box center [527, 305] width 1054 height 501
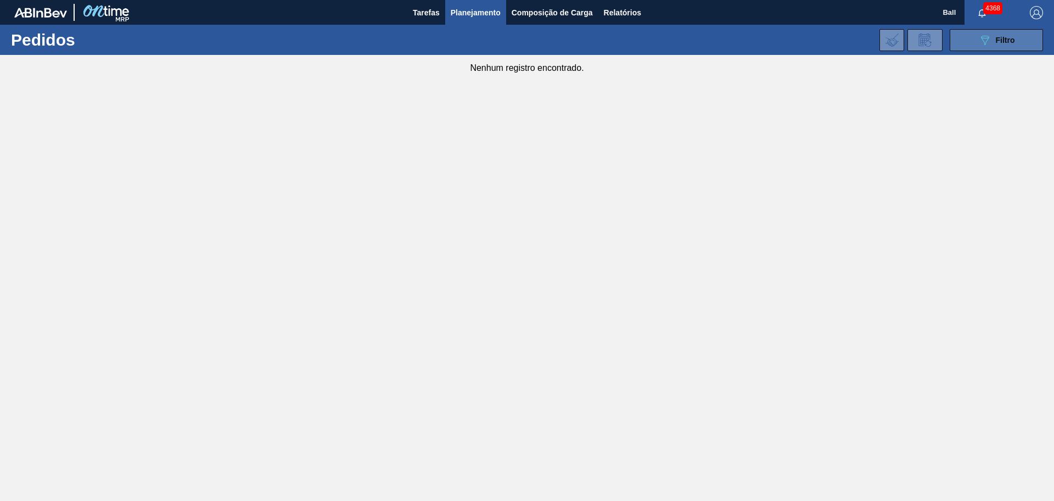
click at [1016, 46] on button "089F7B8B-B2A5-4AFE-B5C0-19BA573D28AC Filtro" at bounding box center [996, 40] width 93 height 22
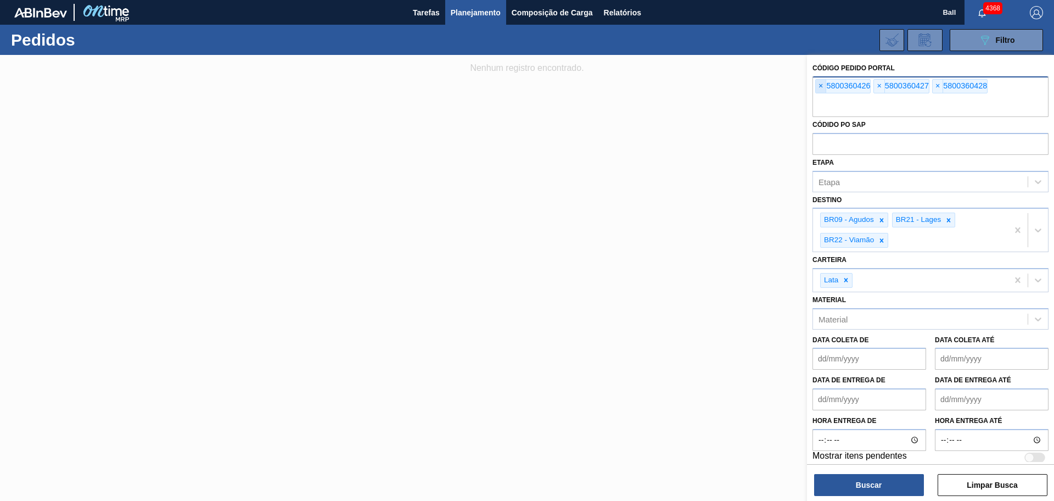
click at [819, 89] on span "×" at bounding box center [821, 86] width 10 height 13
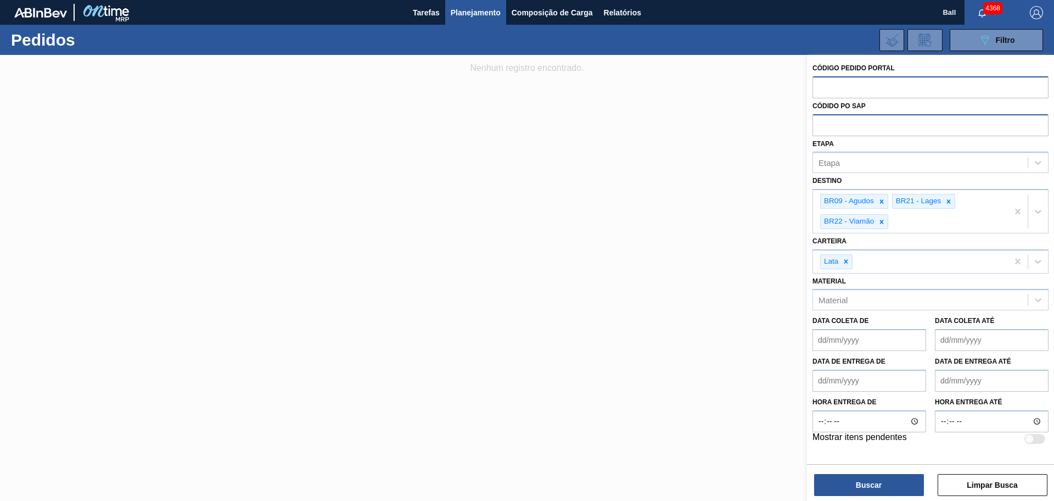
click at [834, 123] on input "text" at bounding box center [930, 124] width 236 height 21
paste input "text"
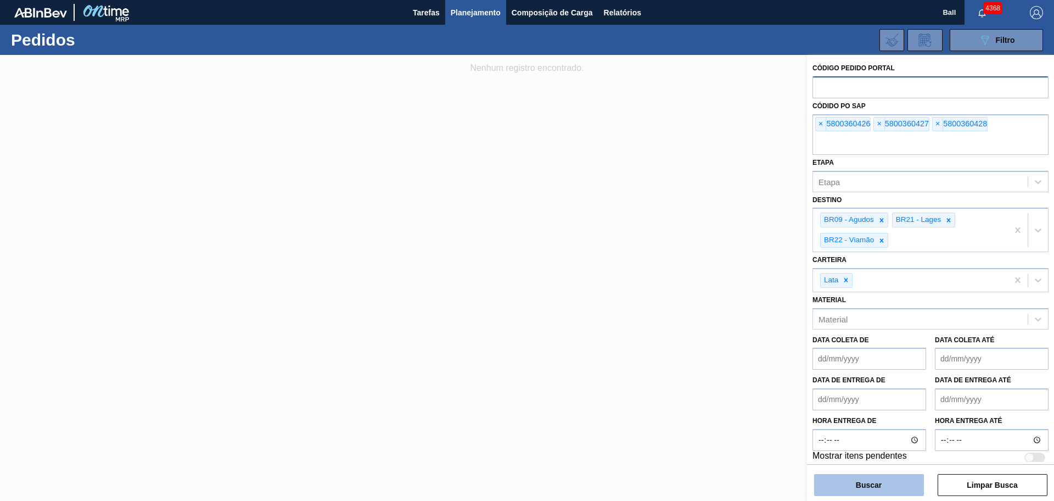
click at [894, 488] on button "Buscar" at bounding box center [869, 485] width 110 height 22
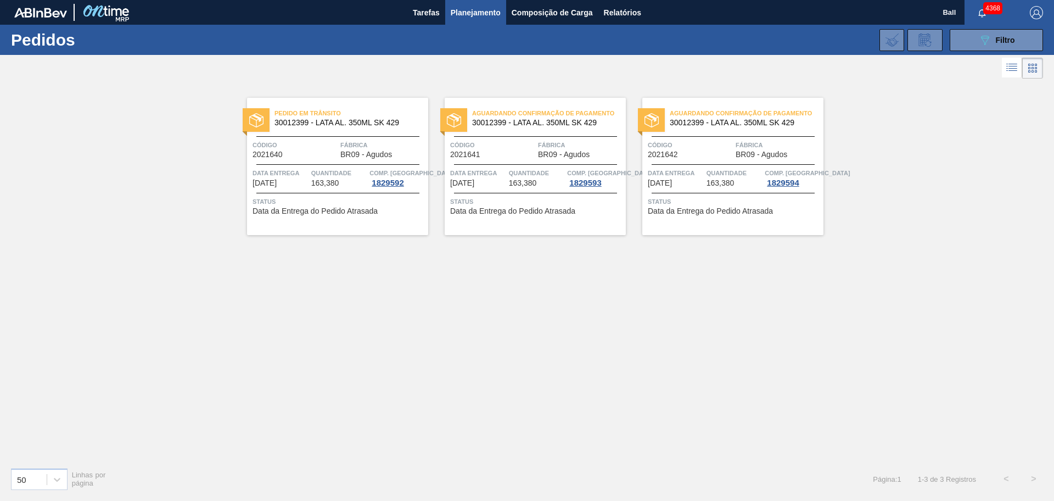
click at [335, 166] on div "Pedido [PERSON_NAME] 30012399 - LATA AL. 350ML SK 429 Código 2021640 Fábrica BR…" at bounding box center [337, 166] width 181 height 137
